Goal: Ask a question

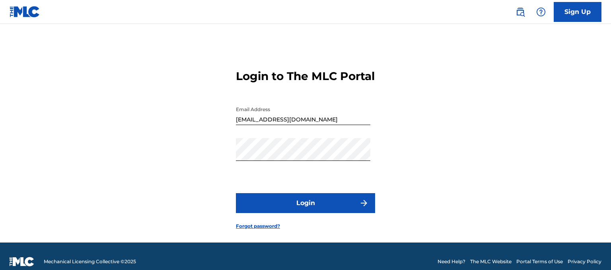
click at [283, 213] on button "Login" at bounding box center [305, 203] width 139 height 20
click at [132, 125] on div "Login to The MLC Portal Email Address ryansheeler@gmail.com Password Login Forg…" at bounding box center [305, 143] width 557 height 199
click at [286, 213] on button "Login" at bounding box center [305, 203] width 139 height 20
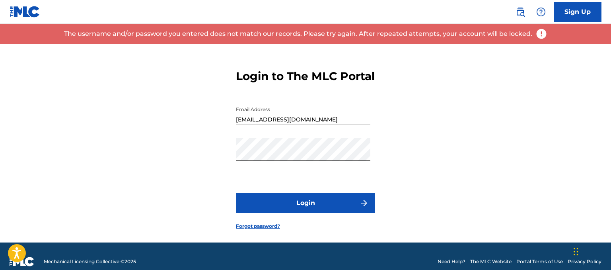
drag, startPoint x: 286, startPoint y: 214, endPoint x: 261, endPoint y: 236, distance: 32.4
click at [261, 236] on form "Login to The MLC Portal Email Address ryansheeler@gmail.com Password Login Forg…" at bounding box center [305, 143] width 139 height 199
click at [263, 230] on link "Forgot password?" at bounding box center [258, 225] width 44 height 7
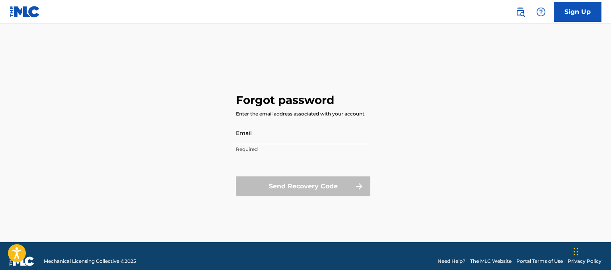
type input "[EMAIL_ADDRESS][DOMAIN_NAME]"
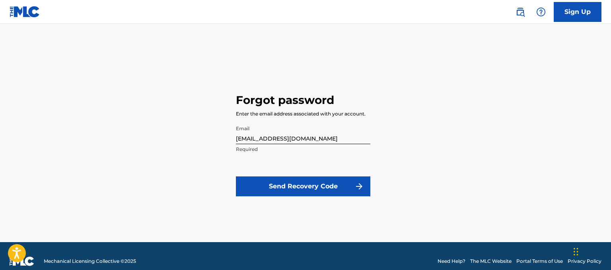
click at [305, 182] on button "Send Recovery Code" at bounding box center [303, 186] width 135 height 20
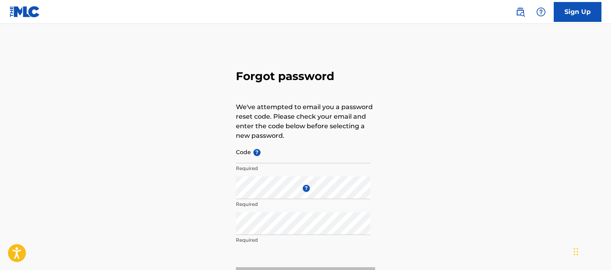
type input "[EMAIL_ADDRESS][DOMAIN_NAME]"
drag, startPoint x: 312, startPoint y: 157, endPoint x: 180, endPoint y: 169, distance: 132.2
click at [236, 163] on input "[EMAIL_ADDRESS][DOMAIN_NAME]" at bounding box center [303, 151] width 135 height 23
paste input "Vlnsbqdr#2"
type input "Vlnsbqdr#2"
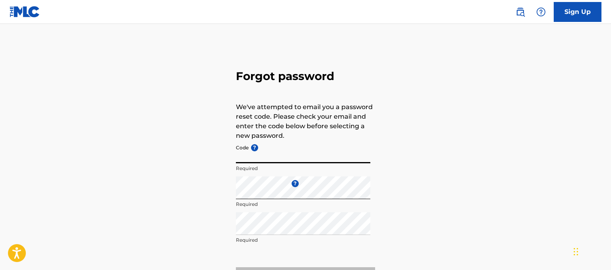
paste input "FP_de6a796bdca6bde16183f7adc93b"
type input "FP_de6a796bdca6bde16183f7adc93b"
click at [422, 163] on div "Forgot password We've attempted to email you a password reset code. Please chec…" at bounding box center [305, 176] width 557 height 265
click at [173, 63] on div "Forgot password We've attempted to email you a password reset code. Please chec…" at bounding box center [305, 176] width 557 height 265
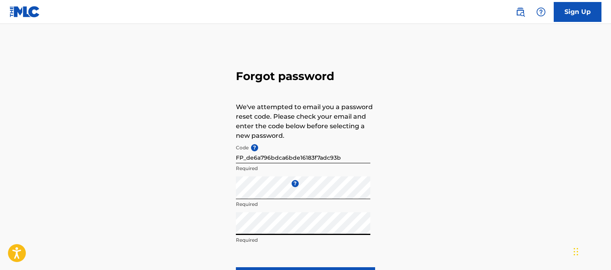
click at [475, 181] on div "Forgot password We've attempted to email you a password reset code. Please chec…" at bounding box center [305, 176] width 557 height 265
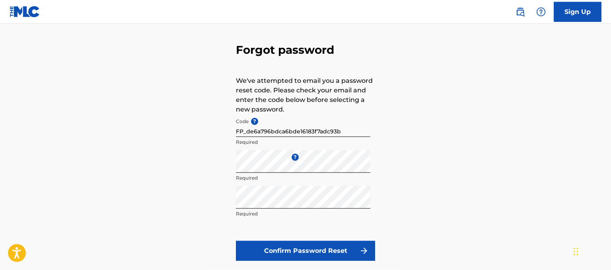
scroll to position [42, 0]
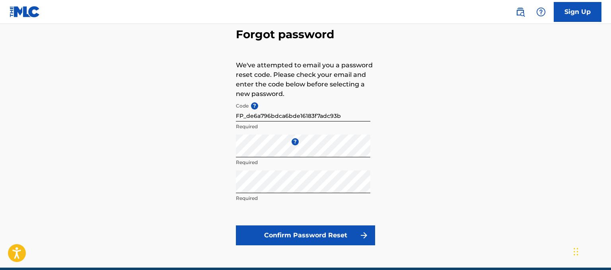
click at [311, 238] on button "Confirm Password Reset" at bounding box center [305, 235] width 139 height 20
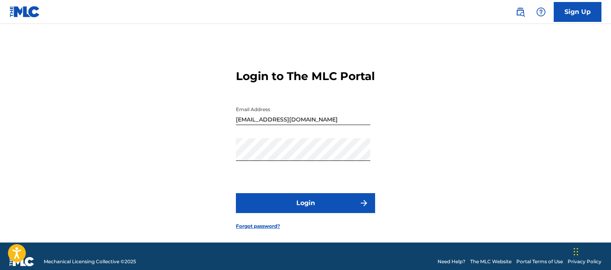
click at [308, 213] on button "Login" at bounding box center [305, 203] width 139 height 20
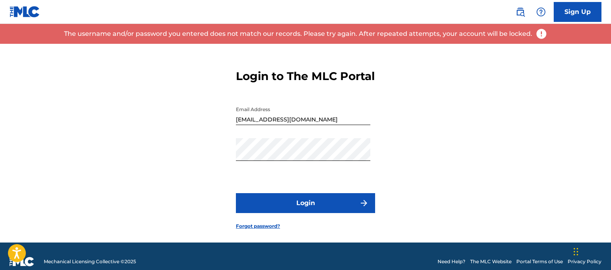
click at [283, 189] on form "Login to The MLC Portal Email Address ryansheeler@gmail.com Password Login Forg…" at bounding box center [305, 143] width 139 height 199
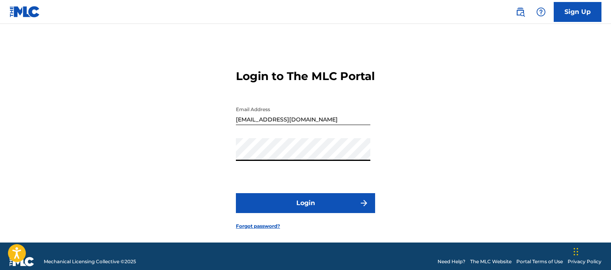
click at [236, 193] on button "Login" at bounding box center [305, 203] width 139 height 20
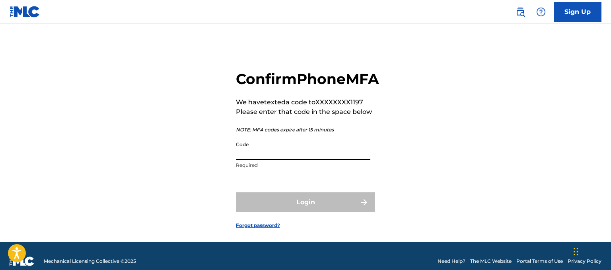
click at [273, 160] on input "Code" at bounding box center [303, 148] width 135 height 23
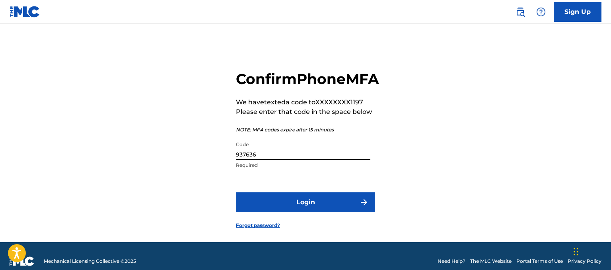
type input "937636"
click at [283, 212] on button "Login" at bounding box center [305, 202] width 139 height 20
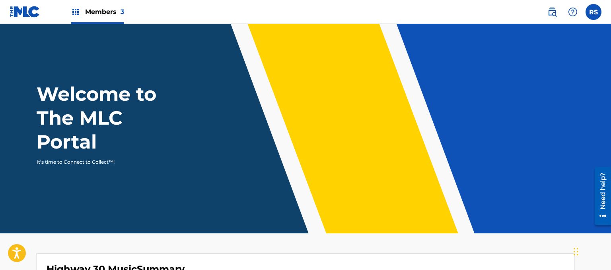
click at [591, 10] on label at bounding box center [594, 12] width 16 height 16
click at [594, 12] on input "RS Ryan Sheeler ryansheeler@gmail.com Notification Preferences Profile Log out" at bounding box center [594, 12] width 0 height 0
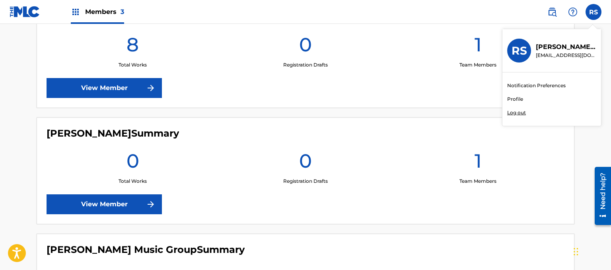
scroll to position [370, 0]
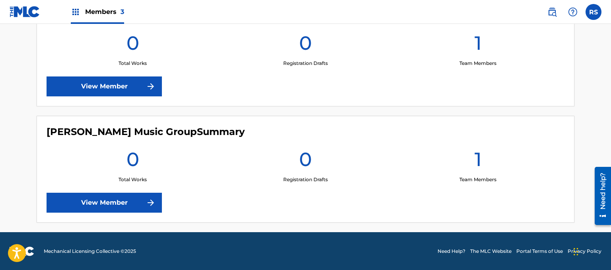
click at [454, 249] on link "Need Help?" at bounding box center [452, 251] width 28 height 7
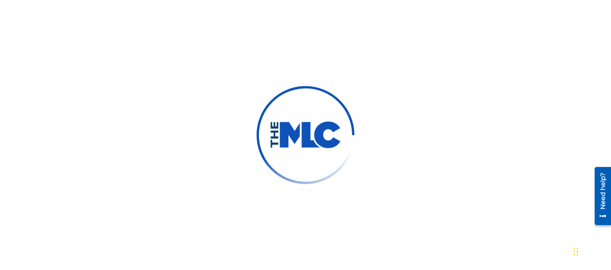
scroll to position [126, 0]
type input "[PERSON_NAME]"
type input "[EMAIL_ADDRESS][DOMAIN_NAME]"
